Goal: Task Accomplishment & Management: Use online tool/utility

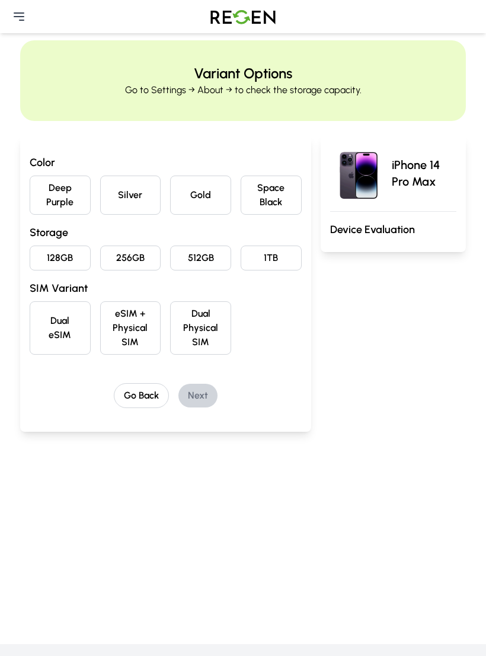
click at [50, 196] on button "Deep Purple" at bounding box center [60, 194] width 61 height 39
click at [47, 260] on button "128GB" at bounding box center [60, 257] width 61 height 25
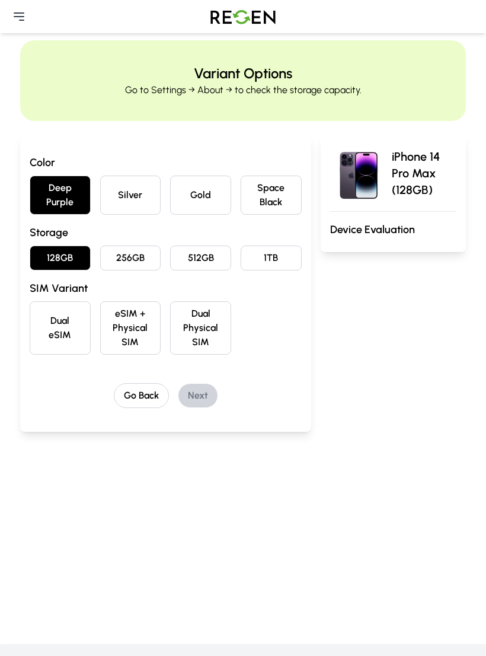
click at [119, 331] on button "eSIM + Physical SIM" at bounding box center [130, 327] width 61 height 53
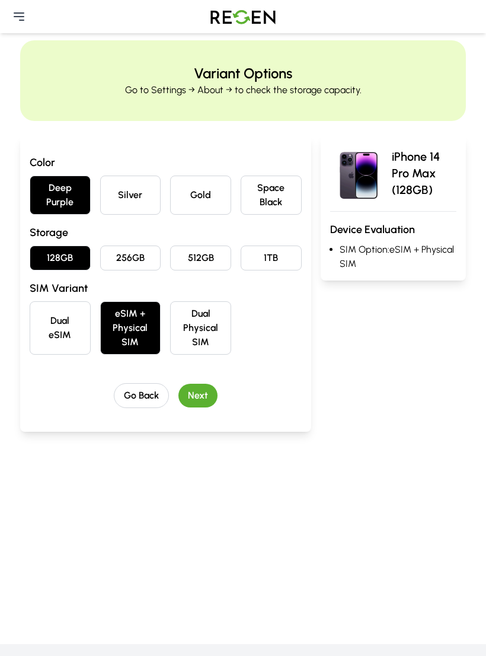
click at [191, 397] on button "Next" at bounding box center [197, 396] width 39 height 24
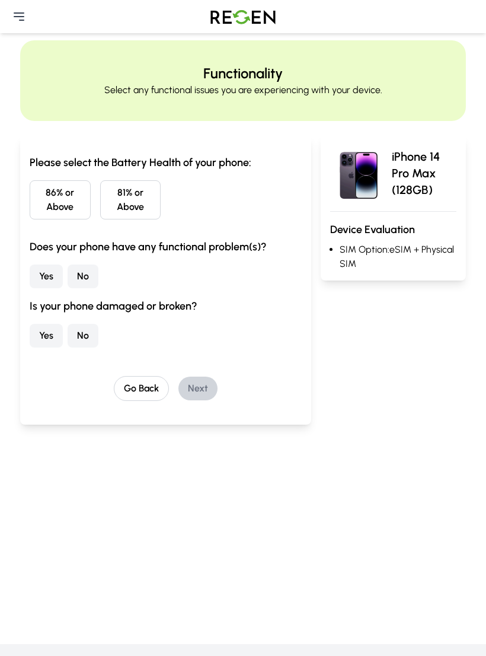
click at [43, 202] on button "86% or Above" at bounding box center [60, 199] width 61 height 39
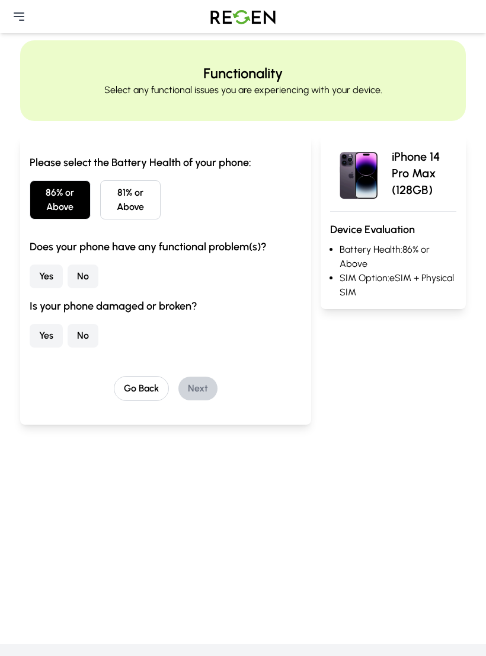
click at [91, 276] on button "No" at bounding box center [83, 276] width 31 height 24
click at [85, 337] on button "No" at bounding box center [83, 336] width 31 height 24
click at [191, 385] on button "Next" at bounding box center [197, 388] width 39 height 24
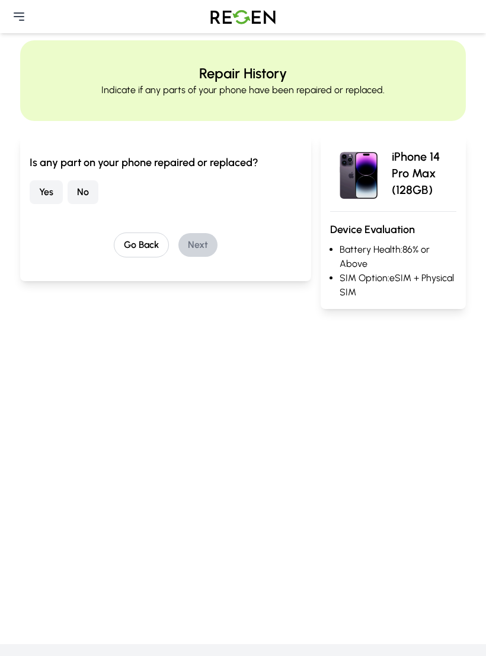
click at [85, 193] on button "No" at bounding box center [83, 192] width 31 height 24
click at [184, 244] on button "Next" at bounding box center [197, 245] width 39 height 24
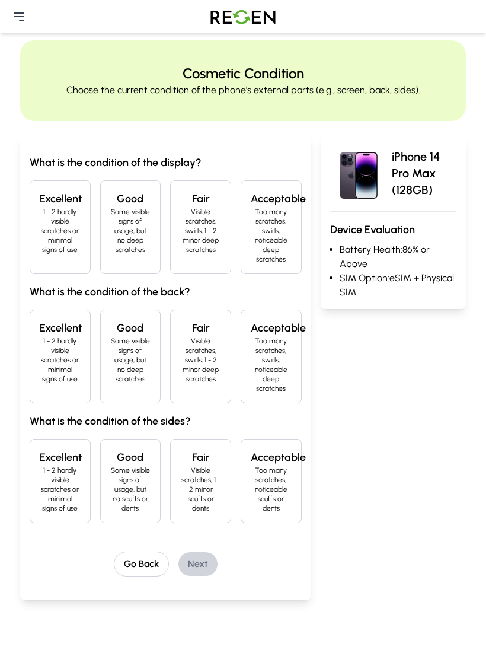
click at [59, 218] on p "1 - 2 hardly visible scratches or minimal signs of use" at bounding box center [60, 230] width 41 height 47
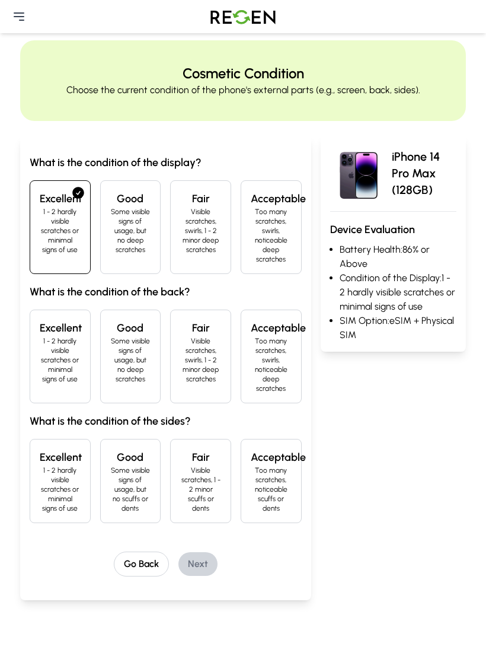
click at [60, 341] on p "1 - 2 hardly visible scratches or minimal signs of use" at bounding box center [60, 359] width 41 height 47
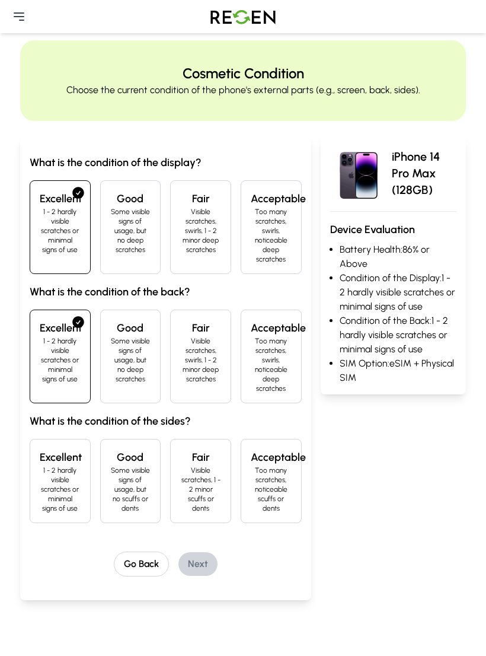
click at [55, 487] on p "1 - 2 hardly visible scratches or minimal signs of use" at bounding box center [60, 488] width 41 height 47
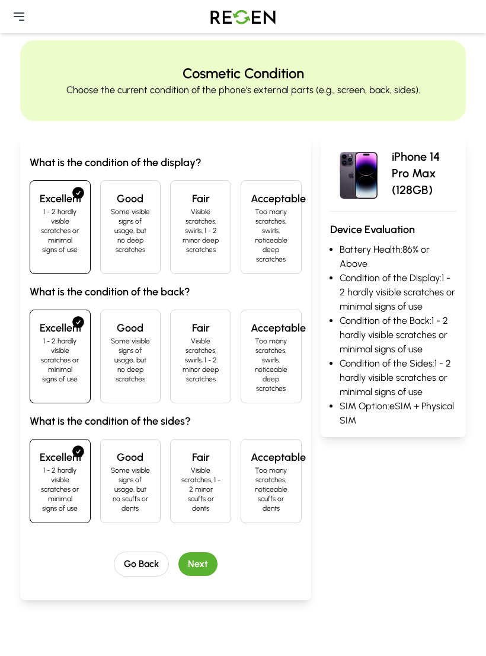
click at [180, 566] on button "Next" at bounding box center [197, 564] width 39 height 24
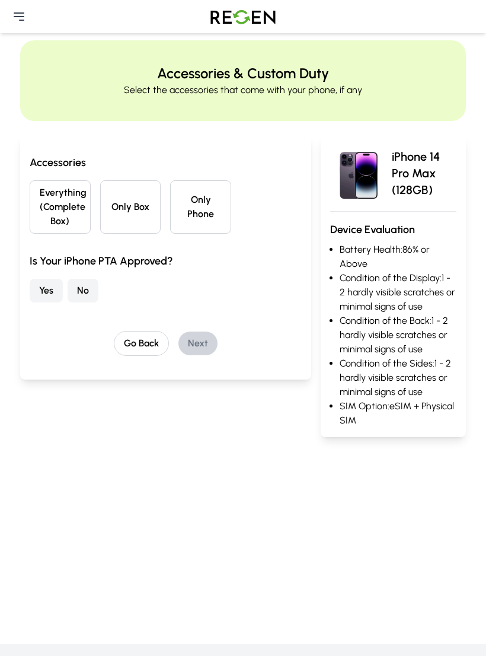
click at [47, 206] on button "Everything (Complete Box)" at bounding box center [60, 206] width 61 height 53
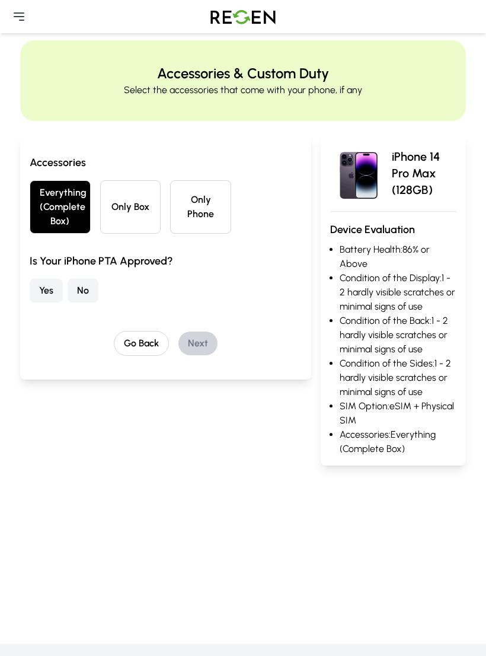
click at [54, 290] on button "Yes" at bounding box center [46, 291] width 33 height 24
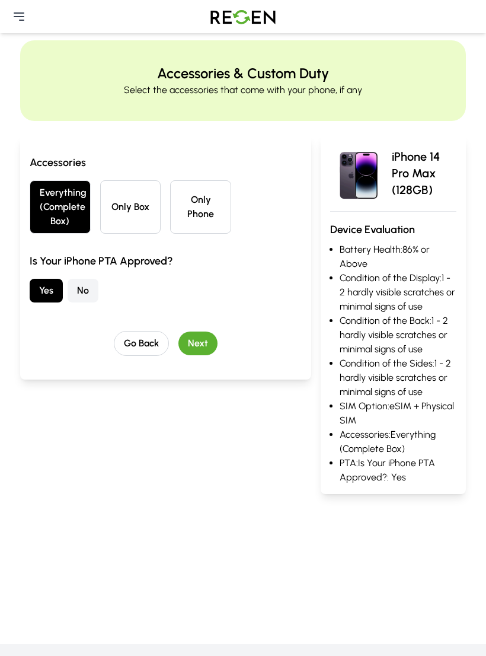
click at [194, 340] on button "Next" at bounding box center [197, 343] width 39 height 24
